Goal: Information Seeking & Learning: Learn about a topic

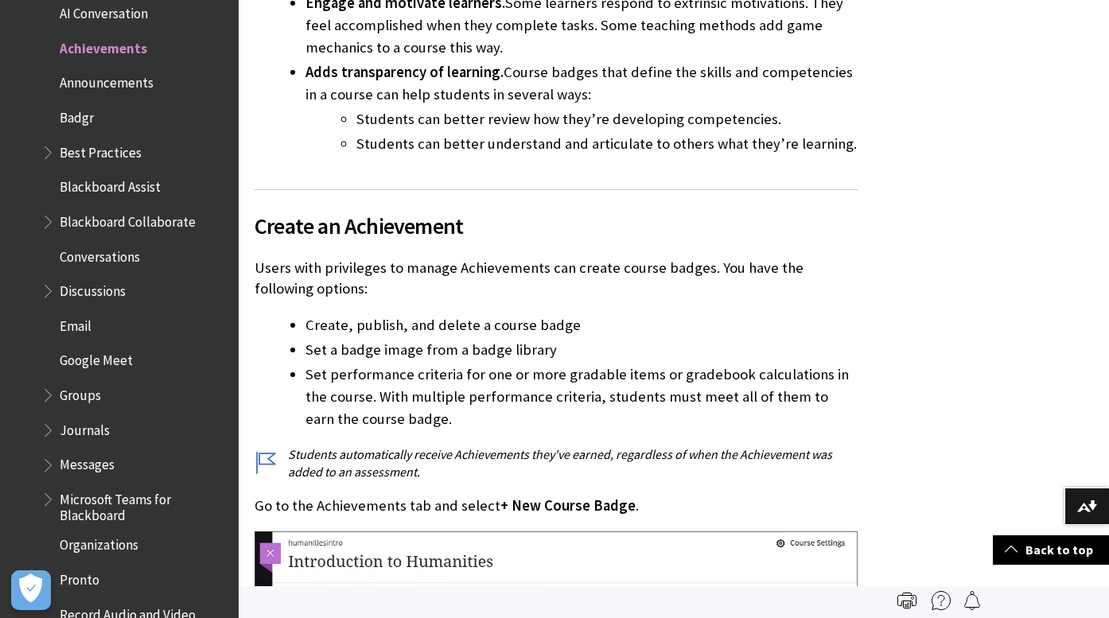
scroll to position [901, 0]
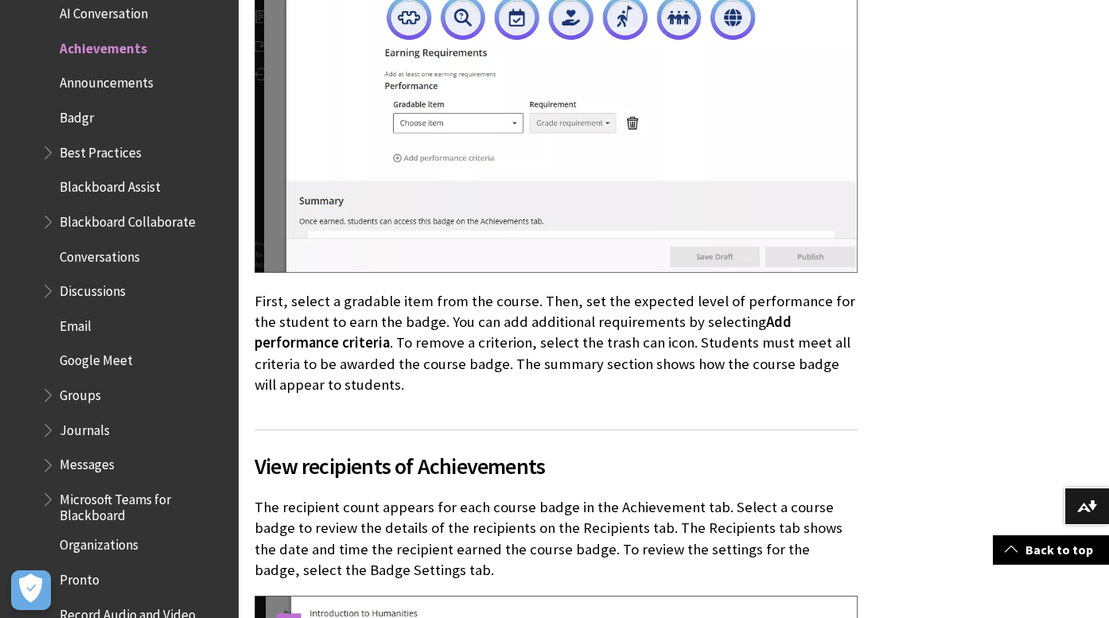
scroll to position [2095, 0]
click at [997, 165] on div "This information applies only to the Ultra Course View. ." at bounding box center [674, 248] width 870 height 3958
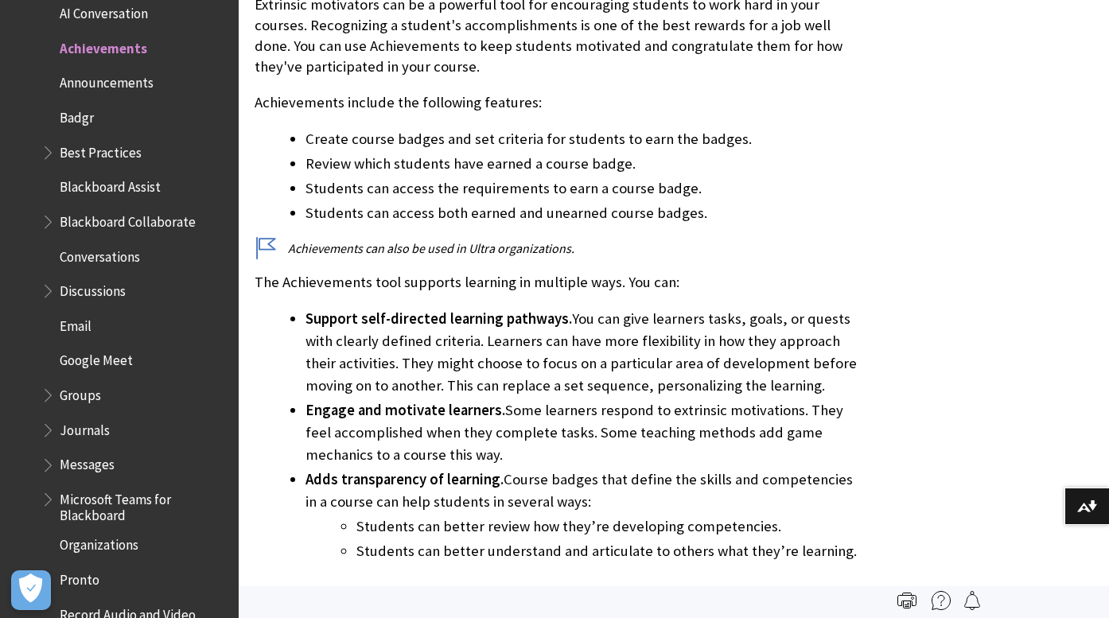
scroll to position [0, 0]
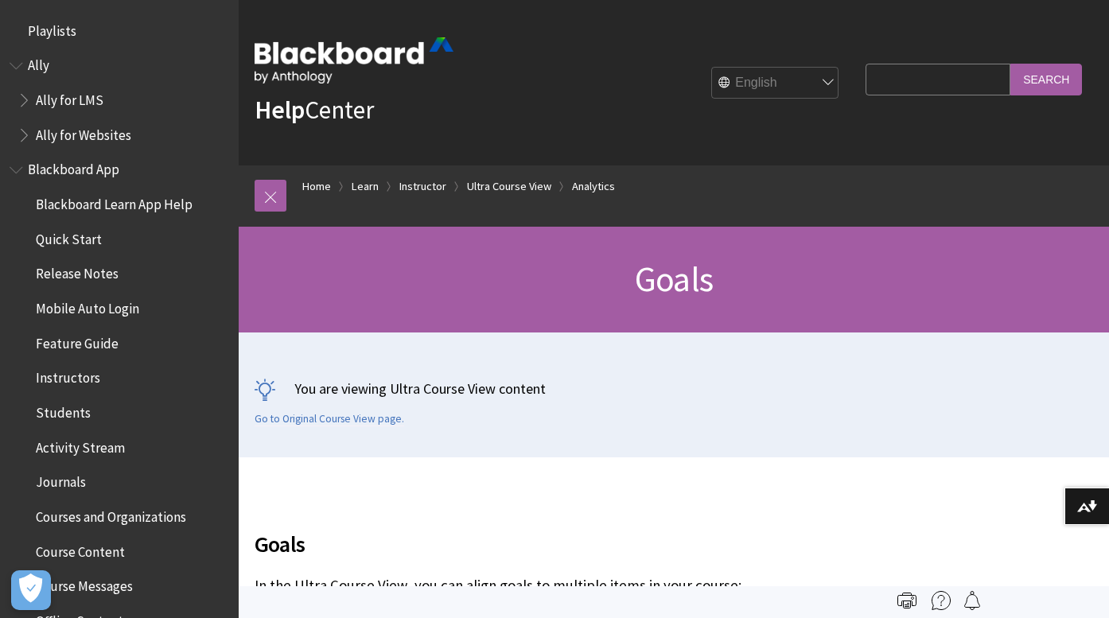
scroll to position [2653, 0]
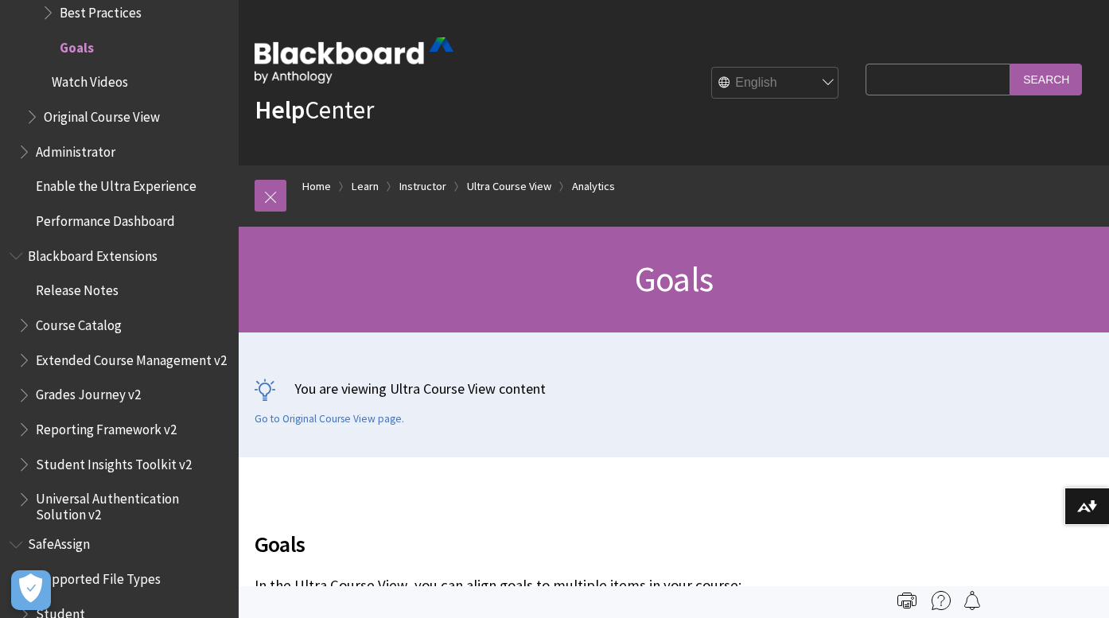
click at [937, 27] on div "Help Center English عربية Català Cymraeg Deutsch Español Suomi Français עברית I…" at bounding box center [674, 82] width 870 height 165
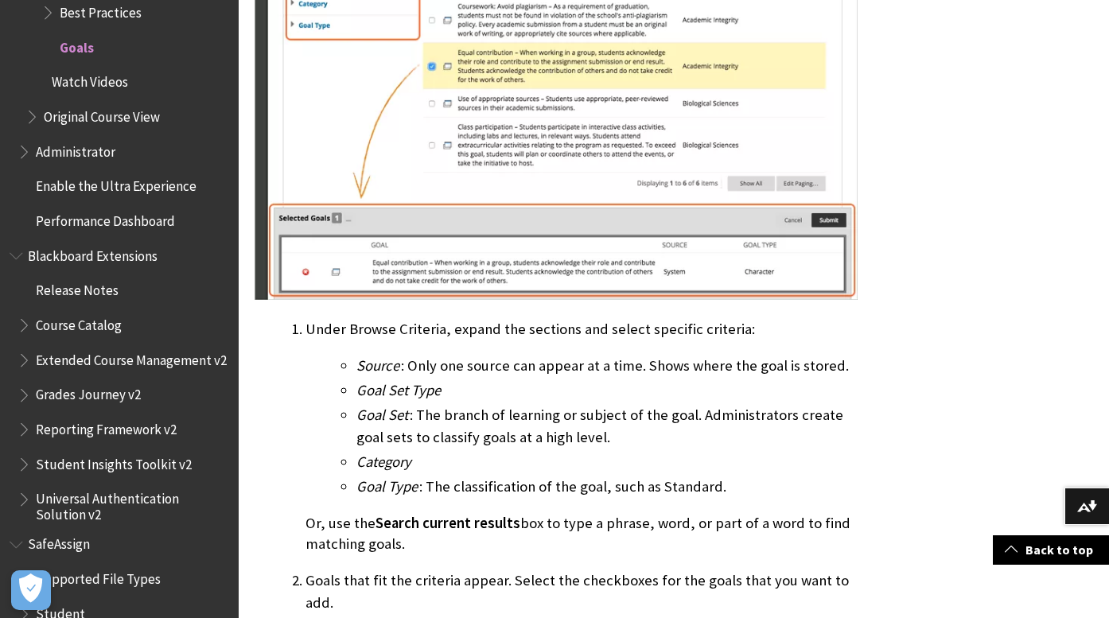
scroll to position [2281, 0]
